Goal: Information Seeking & Learning: Learn about a topic

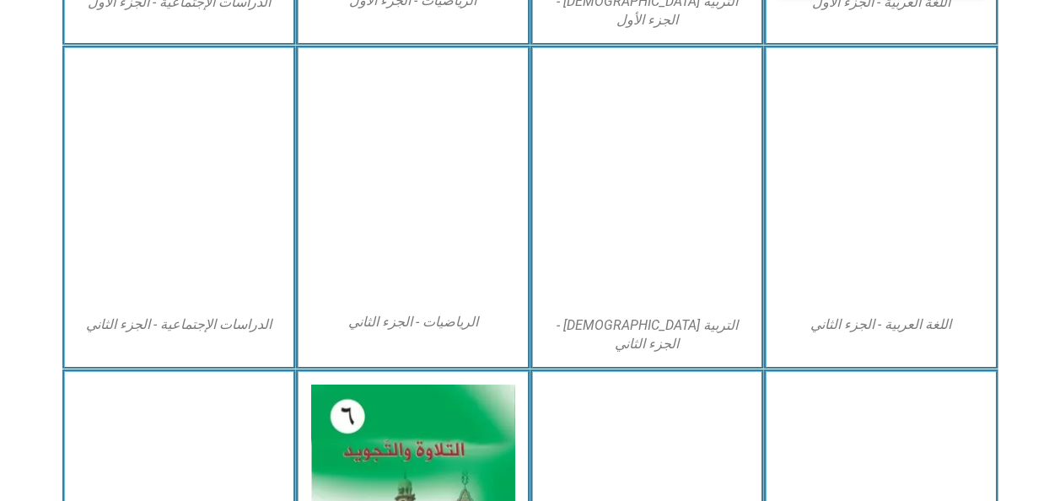
scroll to position [792, 0]
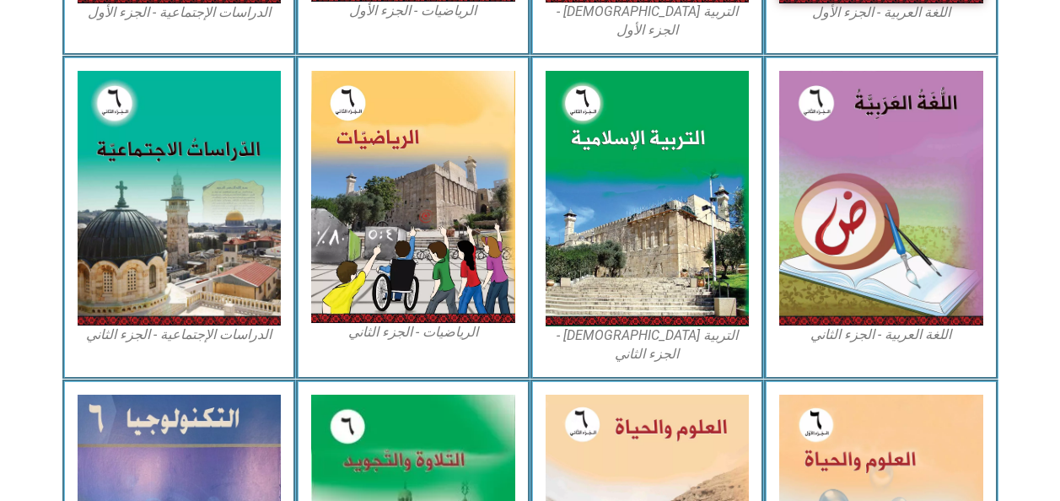
click at [1055, 425] on icon at bounding box center [529, 432] width 1061 height 106
click at [1031, 164] on section "اللغة العربية - الجزء الثاني التربية [DEMOGRAPHIC_DATA] - الجزء الثاني الرياضيا…" at bounding box center [530, 218] width 1060 height 324
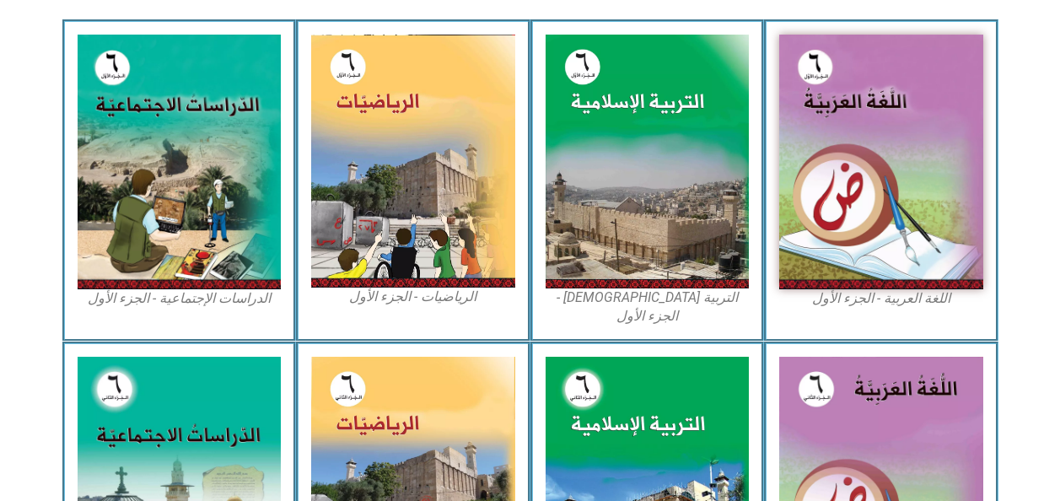
scroll to position [499, 0]
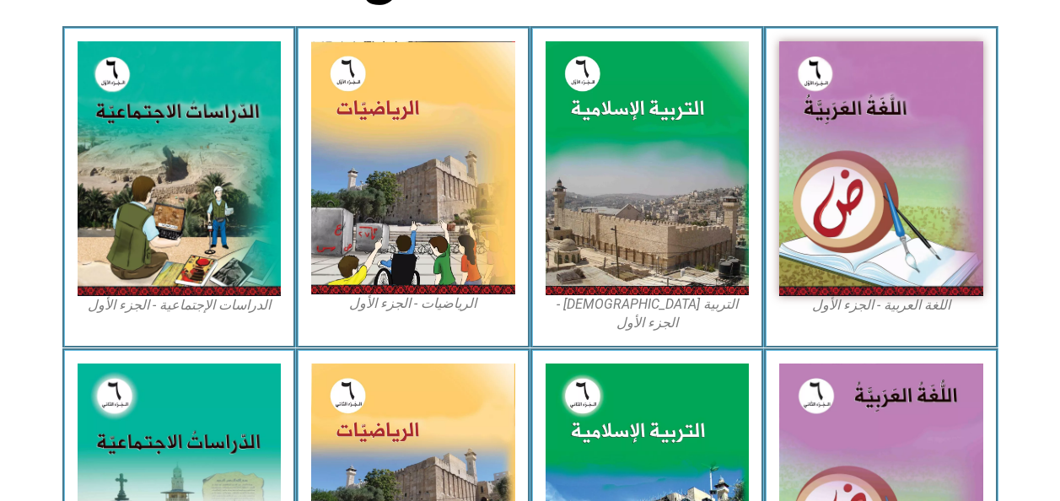
click at [214, 234] on img at bounding box center [180, 168] width 204 height 255
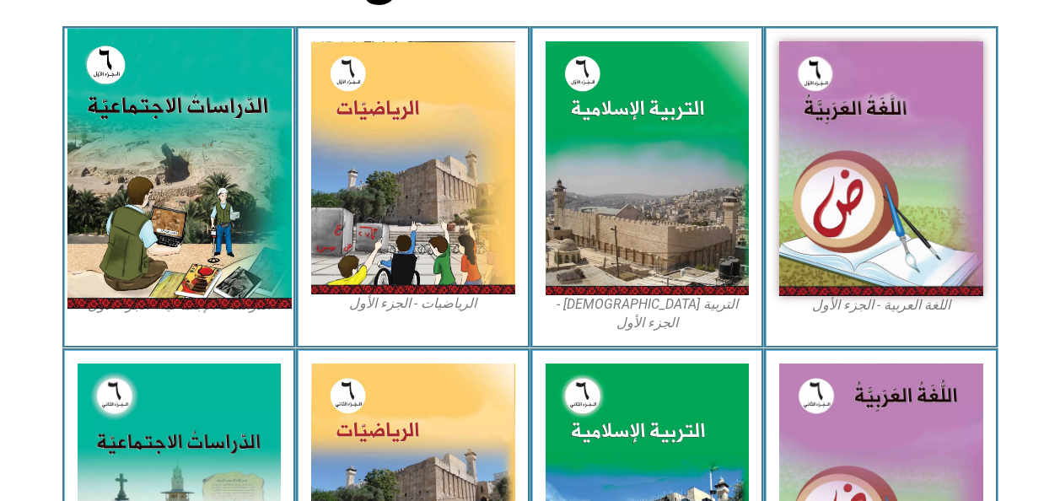
click at [248, 198] on img at bounding box center [179, 169] width 224 height 280
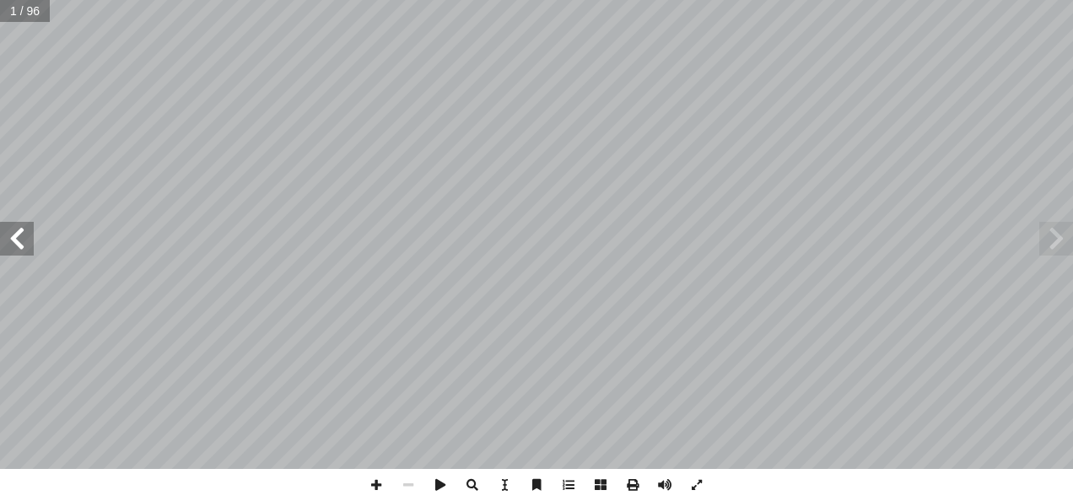
click at [14, 242] on span at bounding box center [17, 239] width 34 height 34
click at [10, 241] on span at bounding box center [17, 239] width 34 height 34
click at [11, 239] on span at bounding box center [17, 239] width 34 height 34
click at [17, 242] on span at bounding box center [17, 239] width 34 height 34
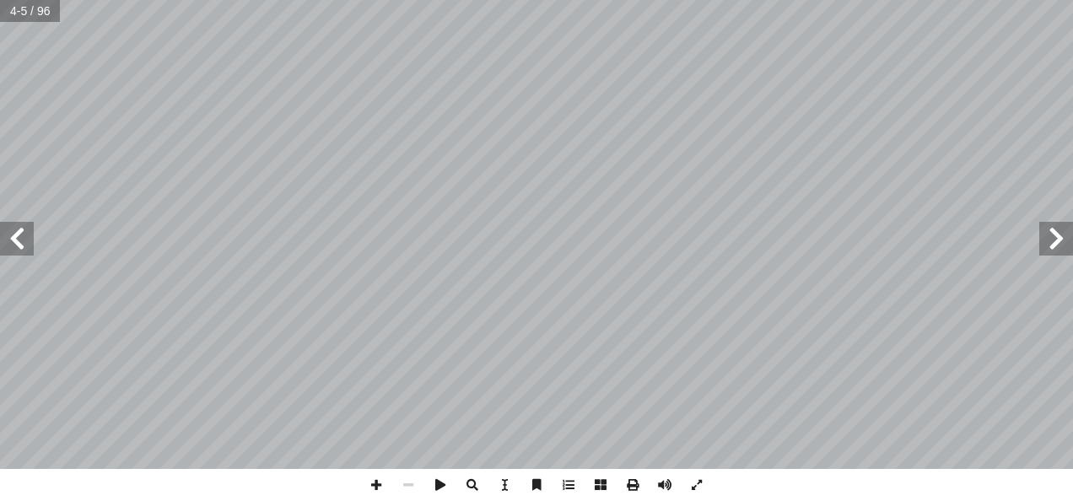
click at [16, 242] on span at bounding box center [17, 239] width 34 height 34
click at [16, 235] on span at bounding box center [17, 239] width 34 height 34
click at [12, 236] on span at bounding box center [17, 239] width 34 height 34
click at [13, 240] on span at bounding box center [17, 239] width 34 height 34
click at [25, 239] on span at bounding box center [17, 239] width 34 height 34
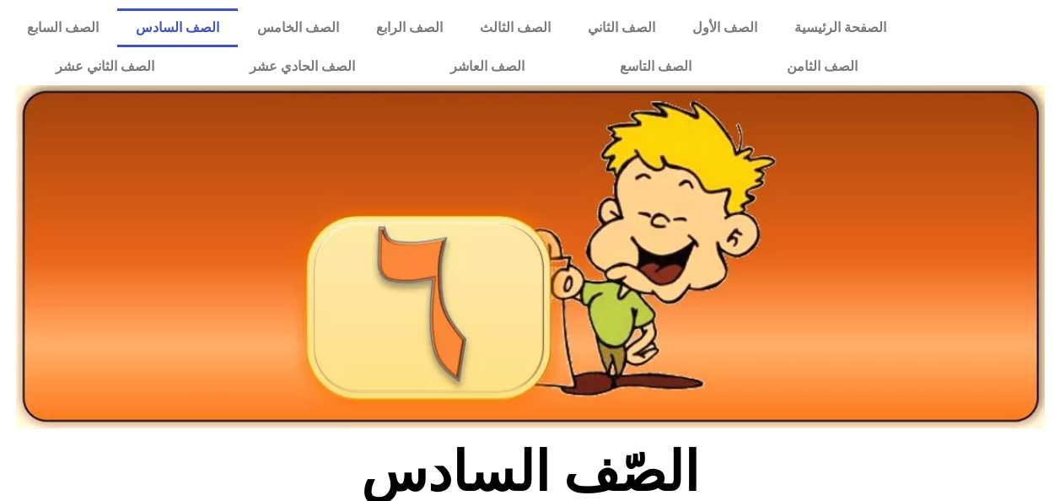
scroll to position [335, 0]
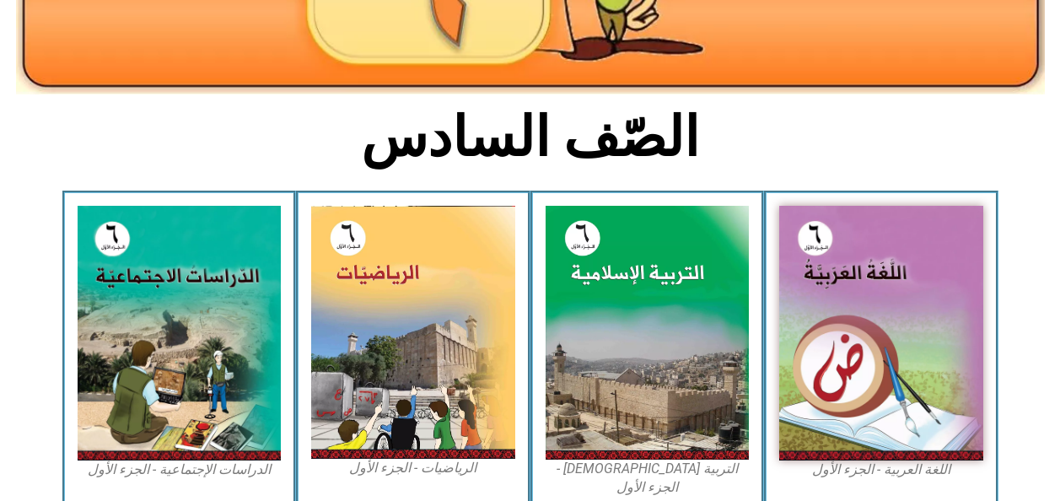
click at [208, 309] on img at bounding box center [180, 333] width 204 height 255
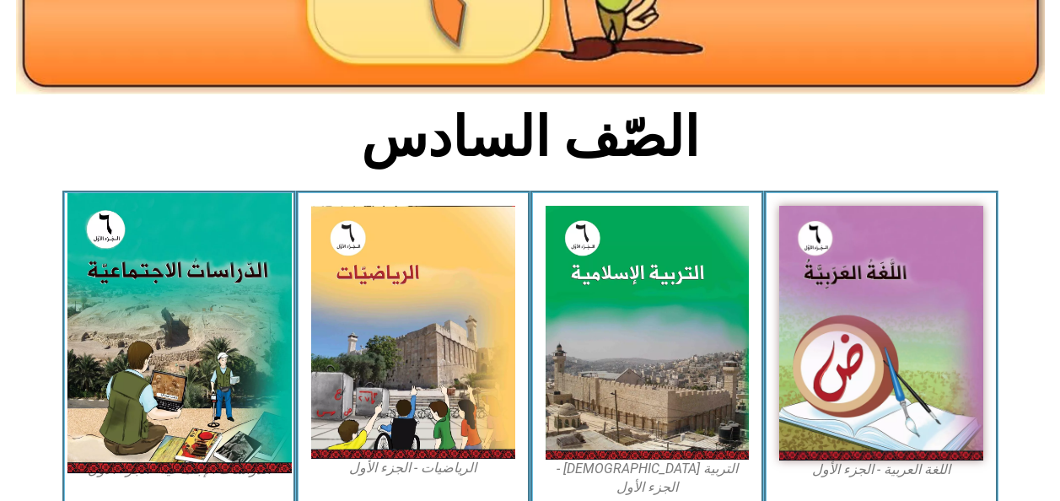
click at [198, 319] on img at bounding box center [179, 333] width 224 height 280
click at [199, 313] on img at bounding box center [179, 333] width 224 height 280
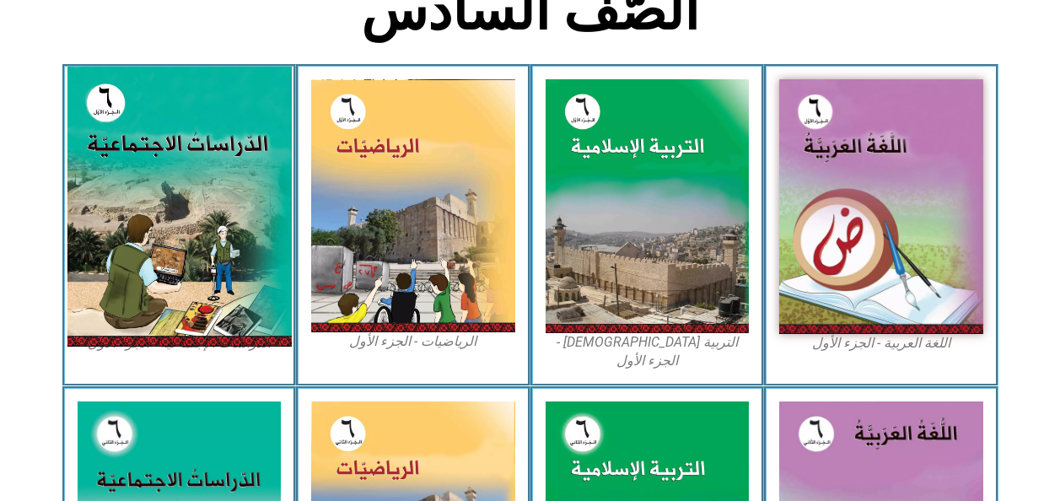
scroll to position [470, 0]
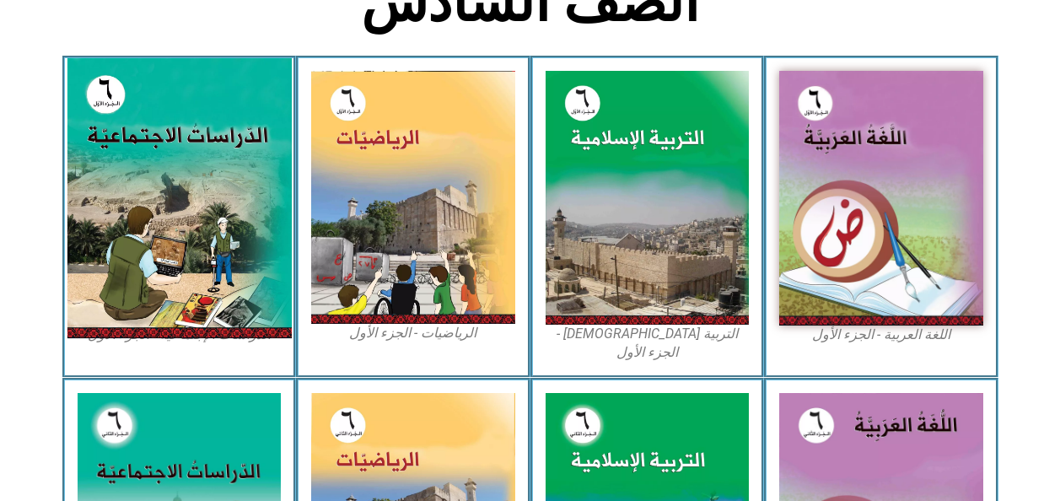
click at [195, 250] on img at bounding box center [179, 198] width 224 height 280
click at [193, 192] on img at bounding box center [179, 198] width 224 height 280
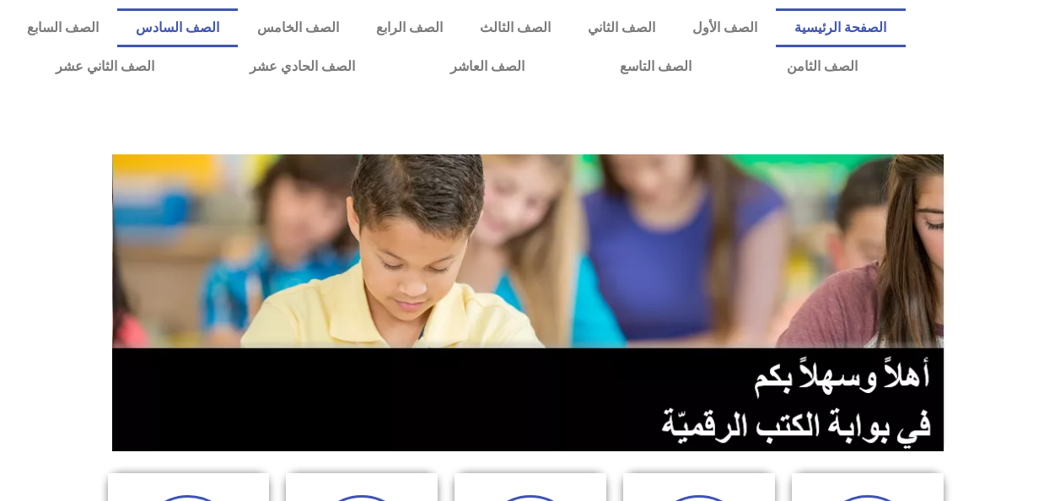
click at [238, 32] on link "الصف السادس" at bounding box center [177, 27] width 121 height 39
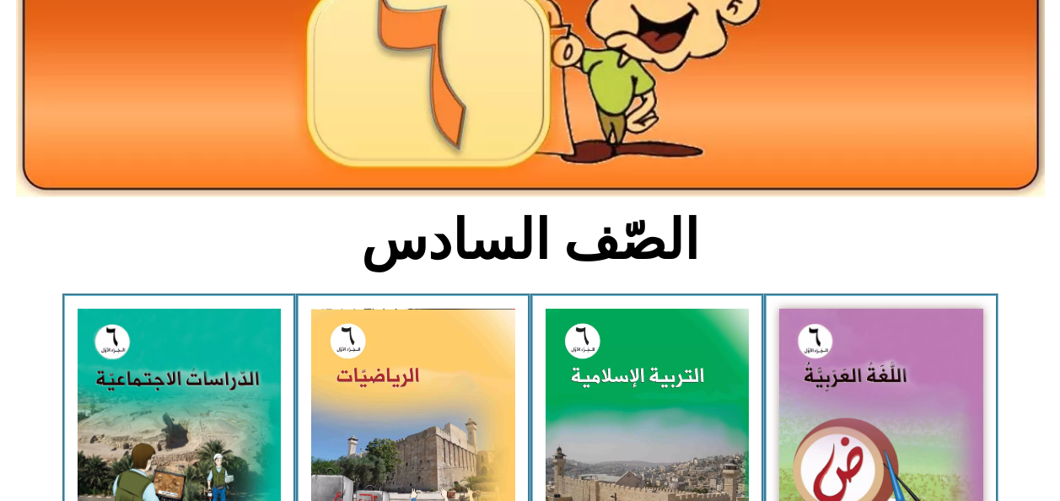
scroll to position [252, 0]
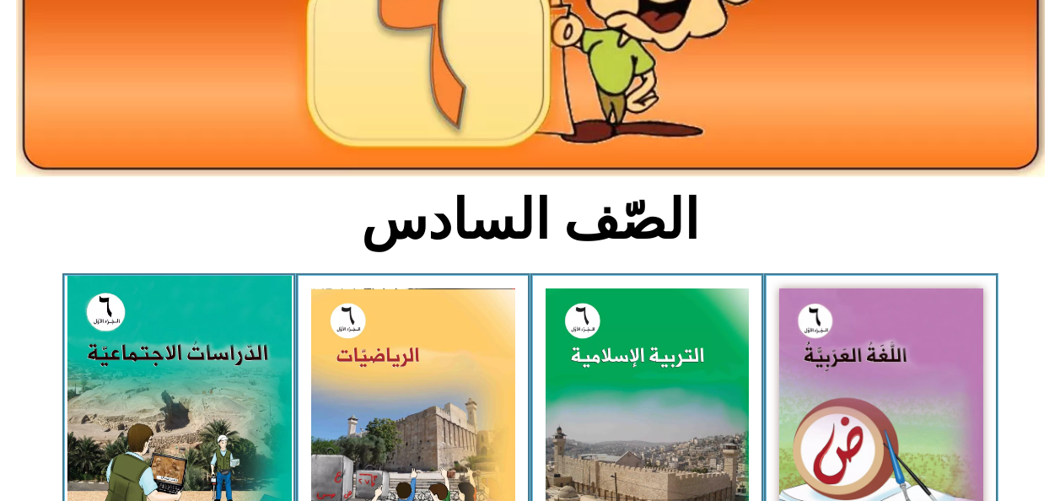
click at [206, 441] on img at bounding box center [179, 416] width 224 height 280
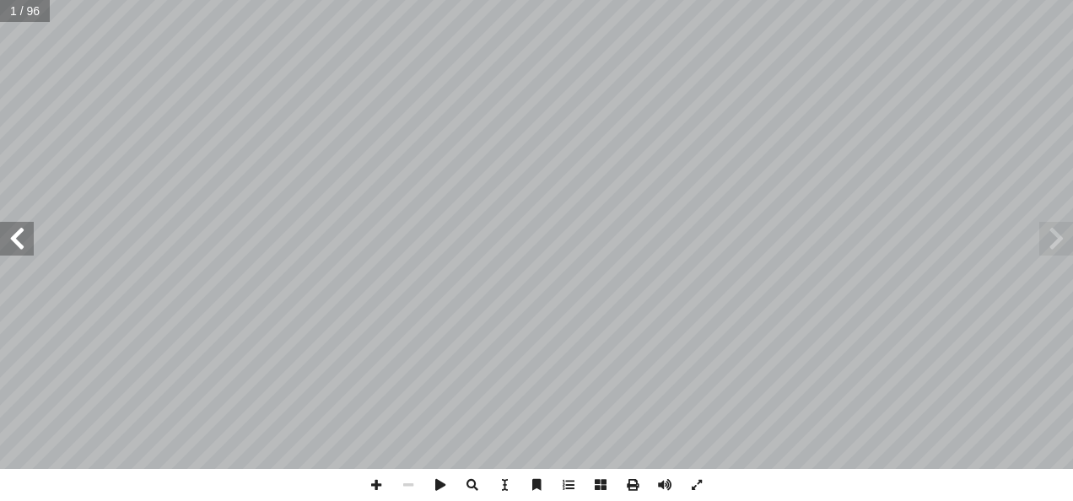
click at [24, 239] on span at bounding box center [17, 239] width 34 height 34
click at [24, 241] on span at bounding box center [17, 239] width 34 height 34
click at [13, 243] on span at bounding box center [17, 239] width 34 height 34
click at [24, 243] on span at bounding box center [17, 239] width 34 height 34
click at [23, 245] on span at bounding box center [17, 239] width 34 height 34
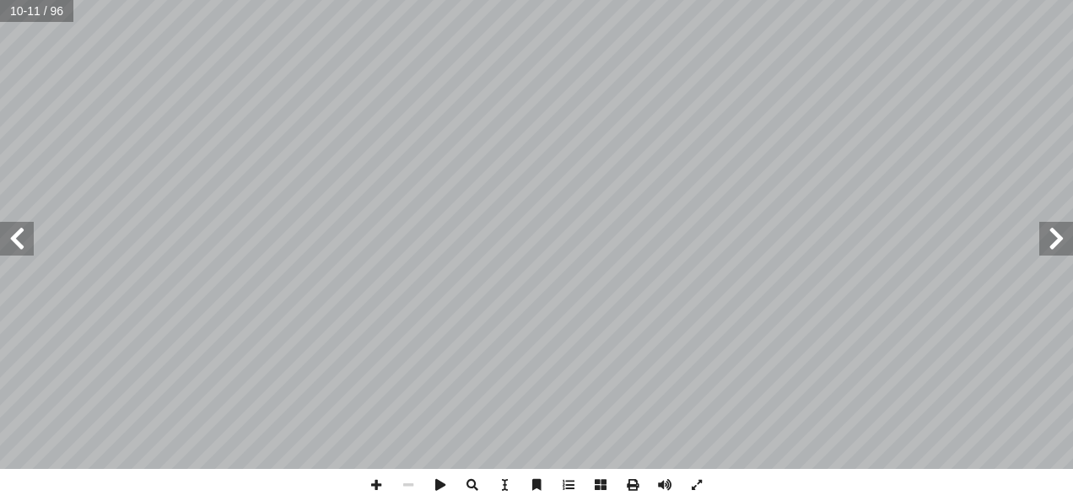
click at [24, 241] on span at bounding box center [17, 239] width 34 height 34
click at [26, 237] on span at bounding box center [17, 239] width 34 height 34
click at [31, 240] on span at bounding box center [17, 239] width 34 height 34
click at [16, 239] on span at bounding box center [17, 239] width 34 height 34
click at [1055, 245] on span at bounding box center [1056, 239] width 34 height 34
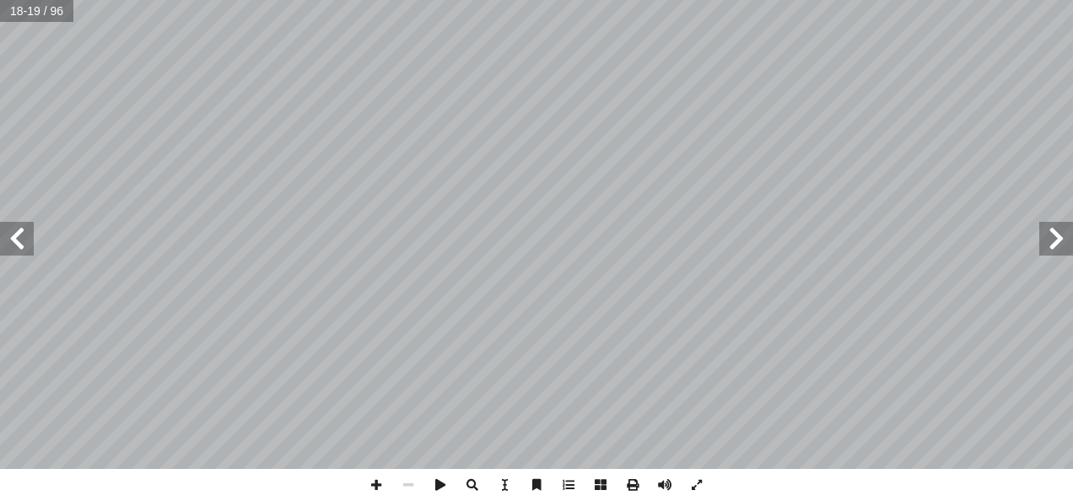
click at [1047, 247] on span at bounding box center [1056, 239] width 34 height 34
click at [1061, 241] on span at bounding box center [1056, 239] width 34 height 34
click at [1048, 237] on span at bounding box center [1056, 239] width 34 height 34
click at [1053, 242] on span at bounding box center [1056, 239] width 34 height 34
click at [13, 245] on span at bounding box center [17, 239] width 34 height 34
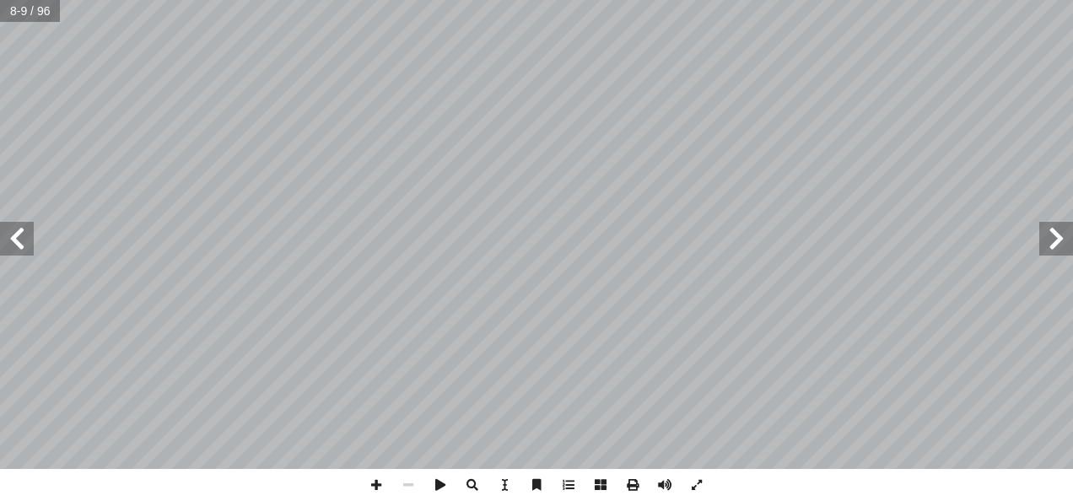
click at [16, 240] on span at bounding box center [17, 239] width 34 height 34
click at [30, 249] on span at bounding box center [17, 239] width 34 height 34
click at [23, 242] on span at bounding box center [17, 239] width 34 height 34
click at [1057, 240] on span at bounding box center [1056, 239] width 34 height 34
click at [1063, 236] on span at bounding box center [1056, 239] width 34 height 34
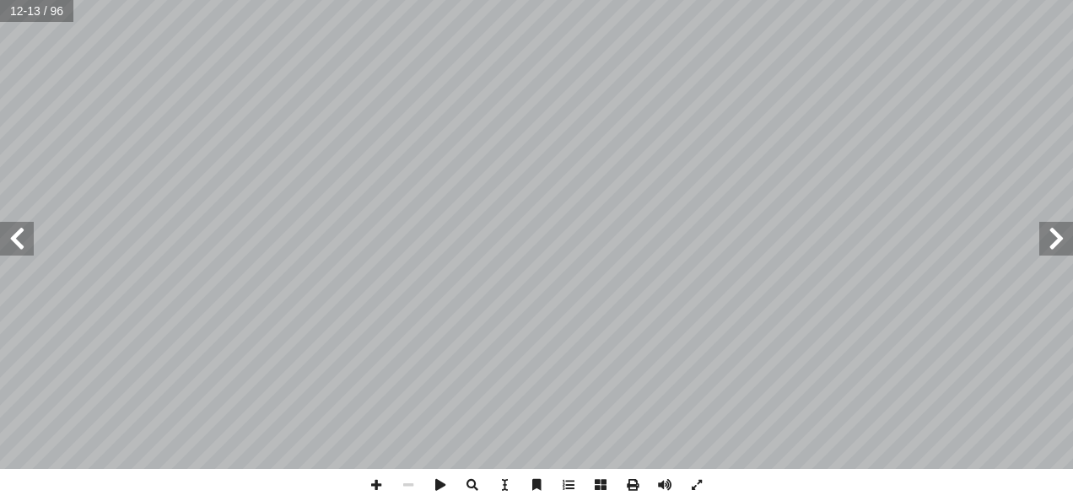
click at [1059, 237] on span at bounding box center [1056, 239] width 34 height 34
click at [1070, 232] on span at bounding box center [1056, 239] width 34 height 34
click at [21, 250] on span at bounding box center [17, 239] width 34 height 34
click at [24, 240] on span at bounding box center [17, 239] width 34 height 34
click at [18, 239] on span at bounding box center [17, 239] width 34 height 34
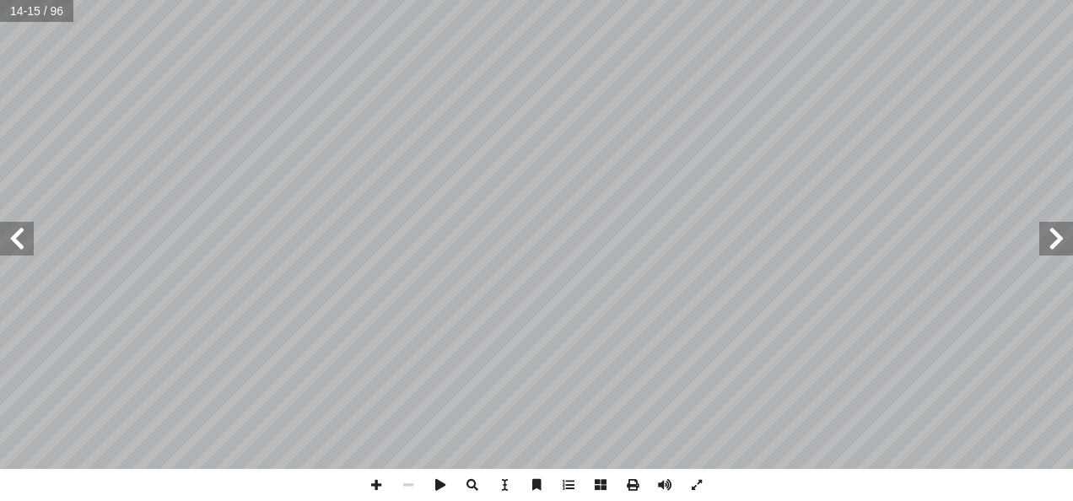
click at [19, 237] on span at bounding box center [17, 239] width 34 height 34
click at [17, 240] on span at bounding box center [17, 239] width 34 height 34
click at [1043, 237] on span at bounding box center [1056, 239] width 34 height 34
click at [1056, 238] on span at bounding box center [1056, 239] width 34 height 34
click at [1053, 242] on span at bounding box center [1056, 239] width 34 height 34
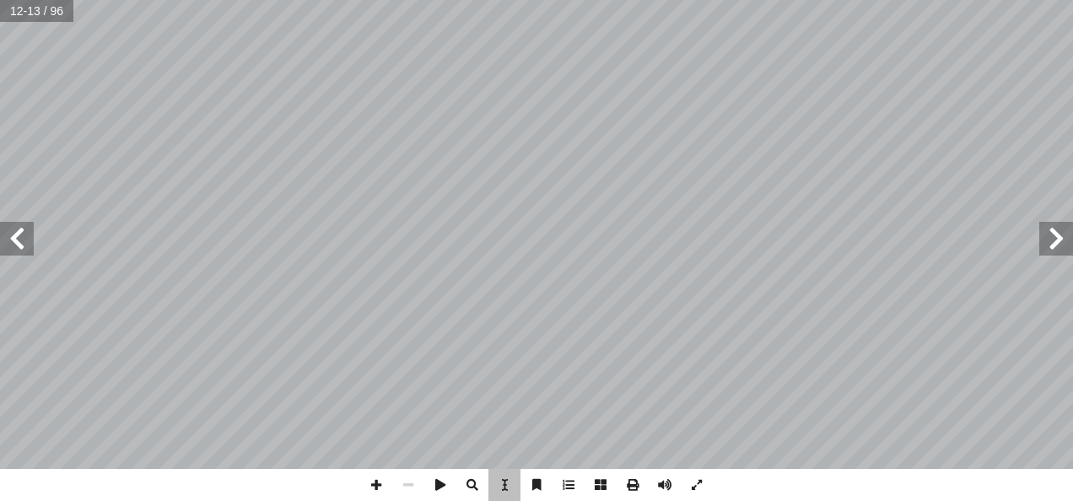
click at [13, 239] on span at bounding box center [17, 239] width 34 height 34
click at [13, 242] on span at bounding box center [17, 239] width 34 height 34
click at [23, 243] on span at bounding box center [17, 239] width 34 height 34
click at [1048, 240] on span at bounding box center [1056, 239] width 34 height 34
click at [1058, 234] on span at bounding box center [1056, 239] width 34 height 34
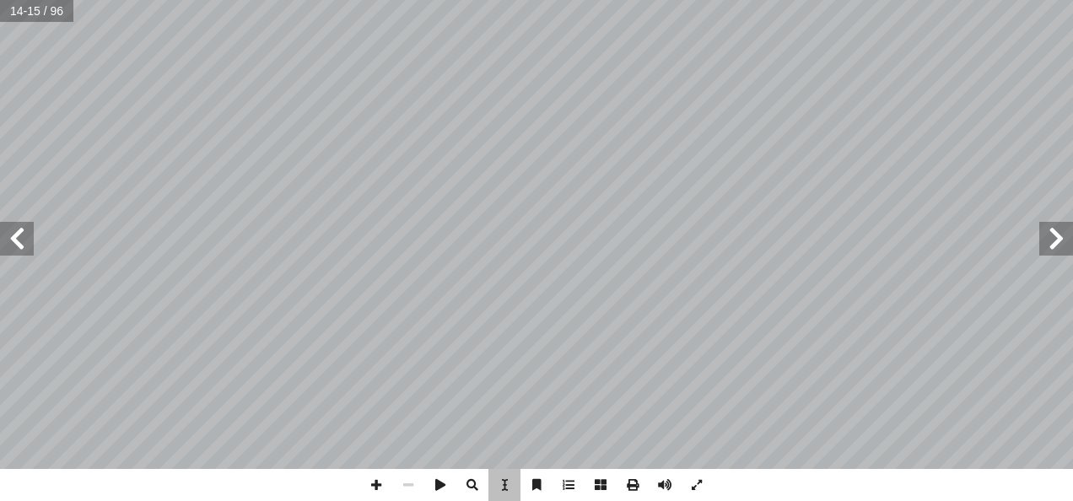
click at [1056, 243] on span at bounding box center [1056, 239] width 34 height 34
click at [1056, 239] on span at bounding box center [1056, 239] width 34 height 34
click at [1056, 237] on span at bounding box center [1056, 239] width 34 height 34
click at [12, 239] on span at bounding box center [17, 239] width 34 height 34
click at [11, 243] on span at bounding box center [17, 239] width 34 height 34
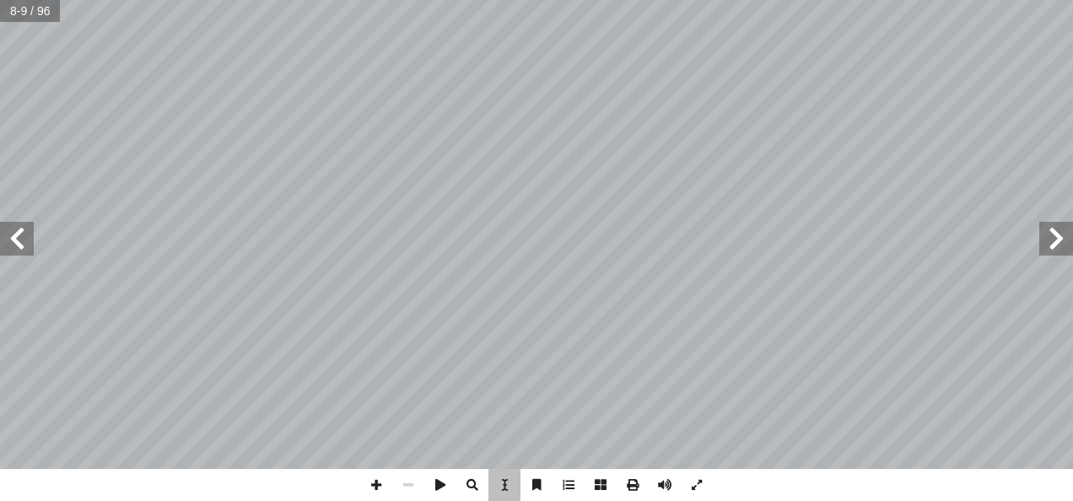
click at [3, 240] on span at bounding box center [17, 239] width 34 height 34
click at [9, 241] on span at bounding box center [17, 239] width 34 height 34
click at [1053, 242] on span at bounding box center [1056, 239] width 34 height 34
click at [1056, 237] on span at bounding box center [1056, 239] width 34 height 34
click at [1057, 237] on span at bounding box center [1056, 239] width 34 height 34
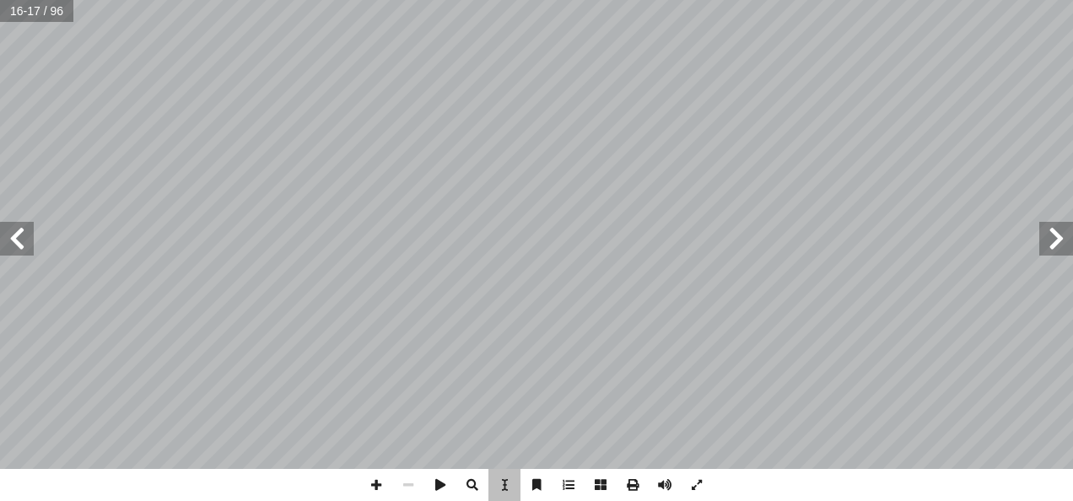
click at [1057, 234] on span at bounding box center [1056, 239] width 34 height 34
click at [11, 239] on span at bounding box center [17, 239] width 34 height 34
click at [13, 239] on span at bounding box center [17, 239] width 34 height 34
click at [10, 242] on span at bounding box center [17, 239] width 34 height 34
click at [10, 240] on span at bounding box center [17, 239] width 34 height 34
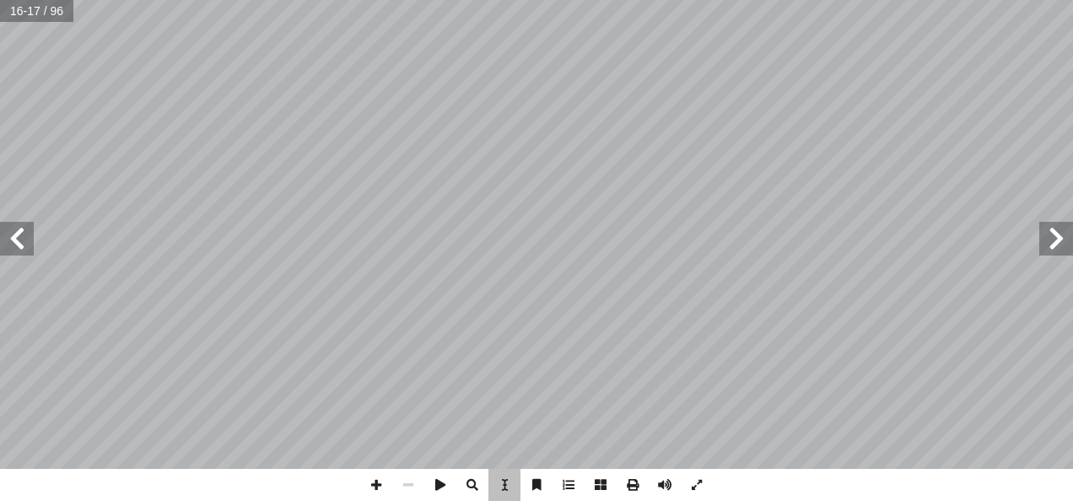
click at [1060, 235] on span at bounding box center [1056, 239] width 34 height 34
click at [1055, 239] on span at bounding box center [1056, 239] width 34 height 34
click at [1050, 239] on span at bounding box center [1056, 239] width 34 height 34
click at [860, 429] on div "6 َ الخريطة ُ شاط (٢): نلاحظ َ ن ِ سئلة أ ا ال ِ ن َ ع ُ نجيب َّ م ُ ، ث َ المج…" at bounding box center [699, 235] width 326 height 422
click at [9, 240] on span at bounding box center [17, 239] width 34 height 34
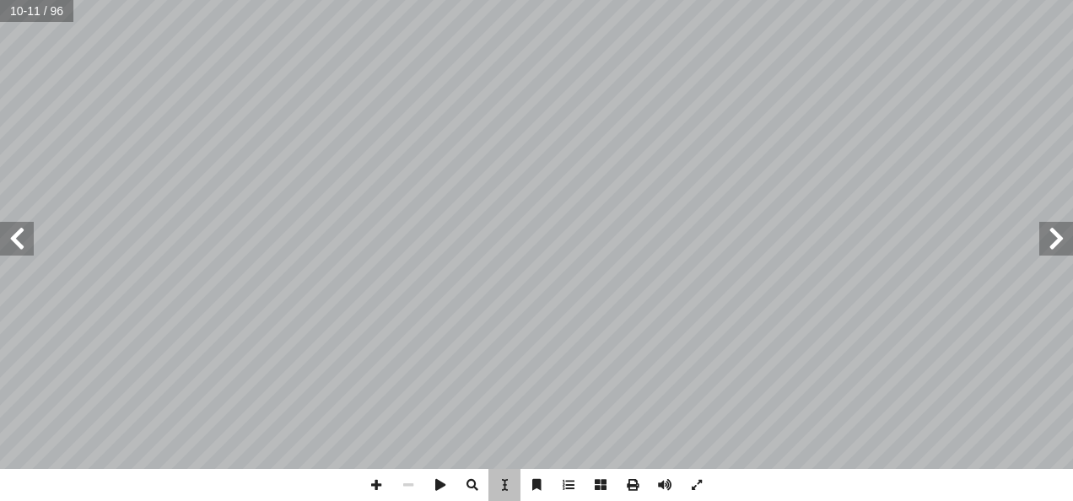
click at [3, 239] on span at bounding box center [17, 239] width 34 height 34
click at [5, 247] on span at bounding box center [17, 239] width 34 height 34
click at [13, 239] on span at bounding box center [17, 239] width 34 height 34
click at [1056, 238] on span at bounding box center [1056, 239] width 34 height 34
click at [1055, 239] on span at bounding box center [1056, 239] width 34 height 34
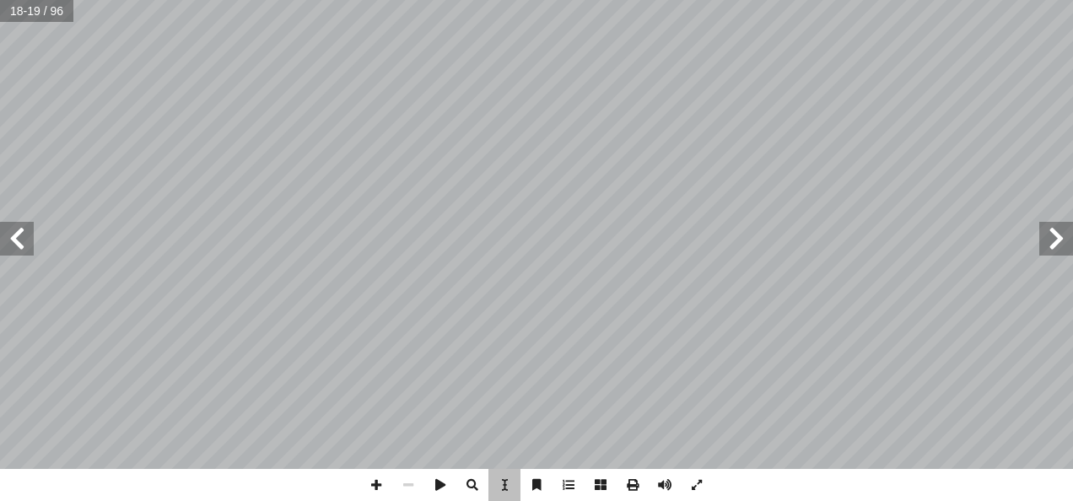
click at [1056, 239] on span at bounding box center [1056, 239] width 34 height 34
click at [1057, 240] on span at bounding box center [1056, 239] width 34 height 34
click at [13, 245] on span at bounding box center [17, 239] width 34 height 34
click at [840, 53] on div "8 .ها ِ يات َ و َ ت ْ ح ُ م ُ د ِّ د َ ح ُ ي َ ، و ِ ة َ ريط َ الخ ِ ب ُ حيط ُ …" at bounding box center [699, 235] width 326 height 422
click at [448, 438] on div "9 تي: أ ا بما ي ُ نقوم ّ ، ثم َ الخريطة ُ ظ ِ لاح ُ ن :) أ ا شاط (٤- َ ن ط: ِ ر…" at bounding box center [373, 235] width 326 height 422
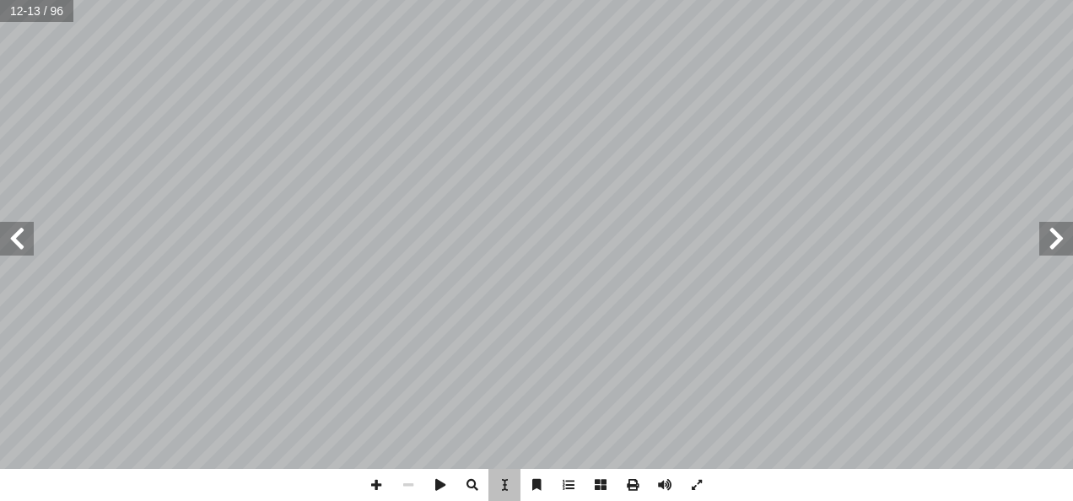
click at [6, 238] on span at bounding box center [17, 239] width 34 height 34
click at [7, 241] on span at bounding box center [17, 239] width 34 height 34
click at [17, 240] on span at bounding box center [17, 239] width 34 height 34
